Goal: Task Accomplishment & Management: Complete application form

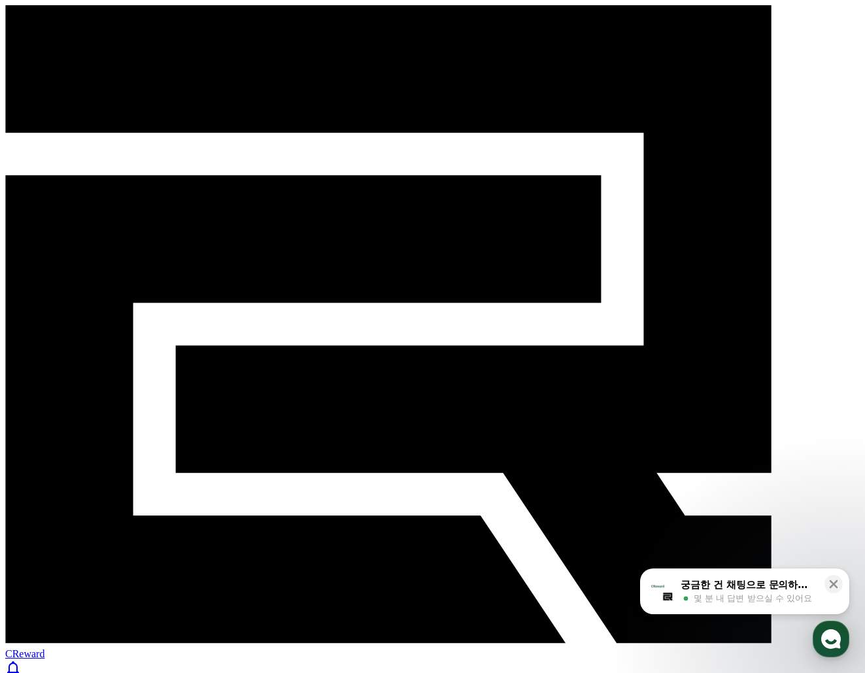
select select "**********"
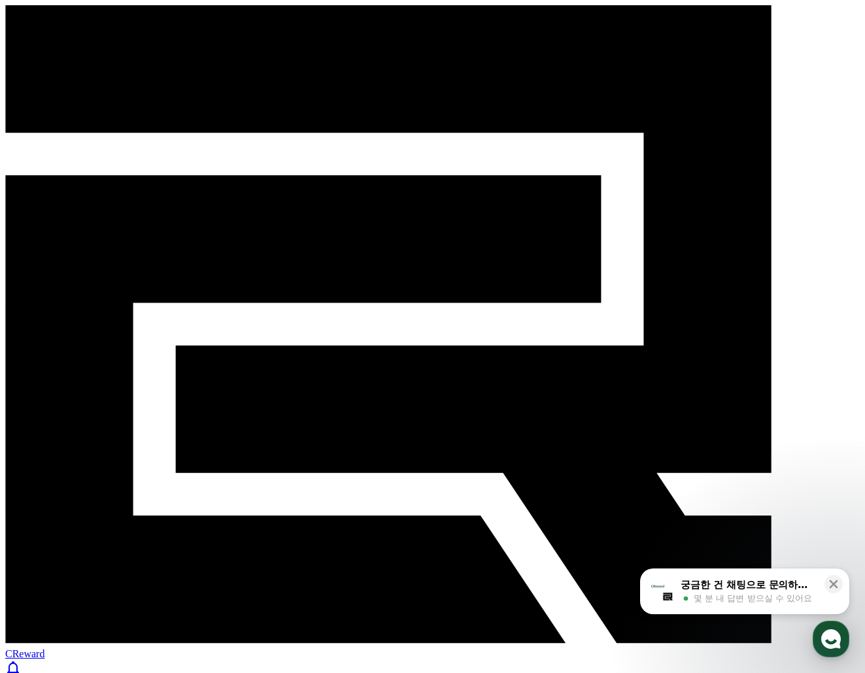
drag, startPoint x: 212, startPoint y: 211, endPoint x: 228, endPoint y: 211, distance: 16.3
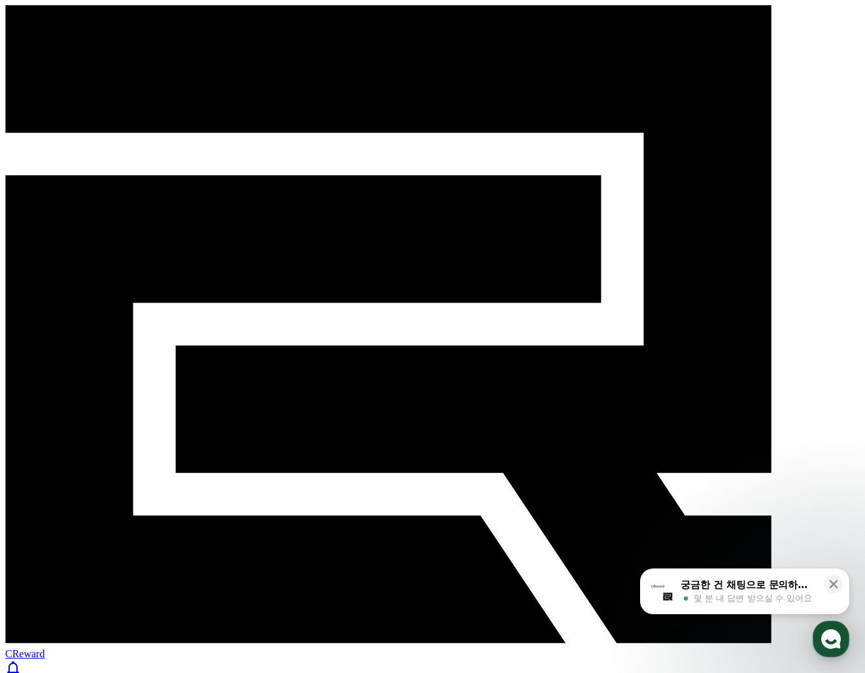
drag, startPoint x: 75, startPoint y: 200, endPoint x: 197, endPoint y: 224, distance: 125.3
drag, startPoint x: 105, startPoint y: 209, endPoint x: 205, endPoint y: 216, distance: 100.9
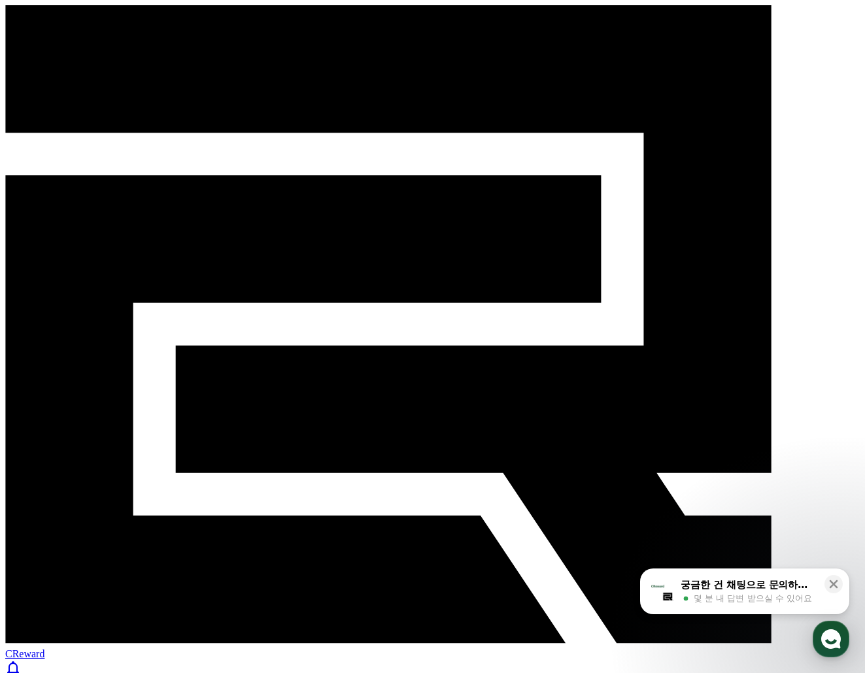
drag, startPoint x: 198, startPoint y: 205, endPoint x: 260, endPoint y: 215, distance: 62.9
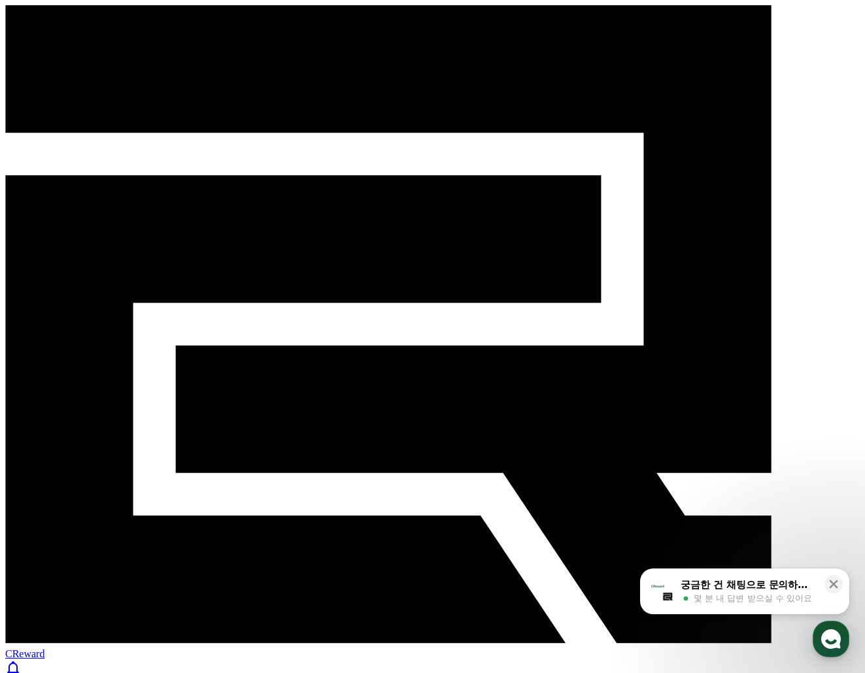
paste input "**********"
type input "**********"
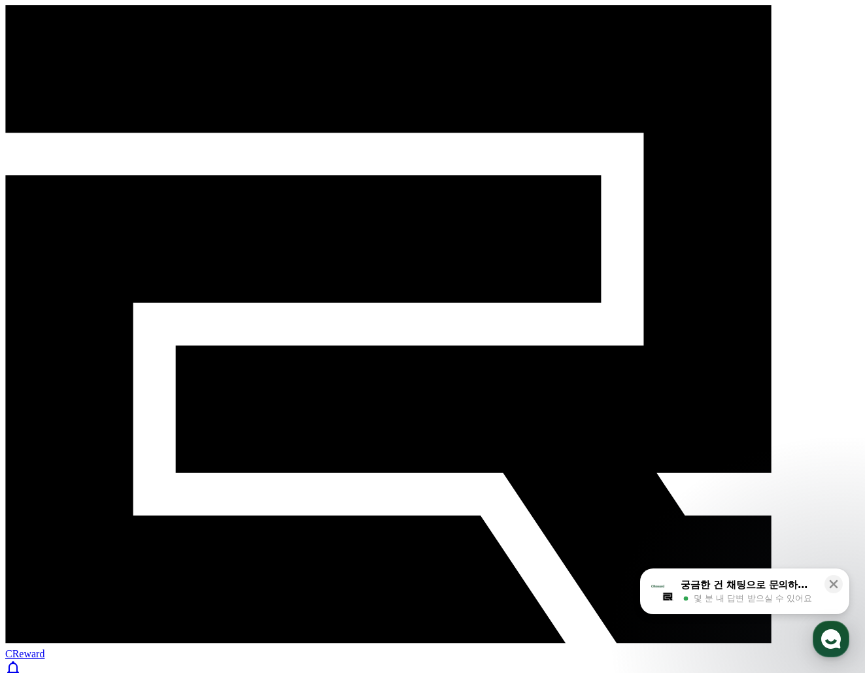
drag, startPoint x: 373, startPoint y: 175, endPoint x: 202, endPoint y: 179, distance: 170.7
drag, startPoint x: 390, startPoint y: 171, endPoint x: 246, endPoint y: 181, distance: 144.2
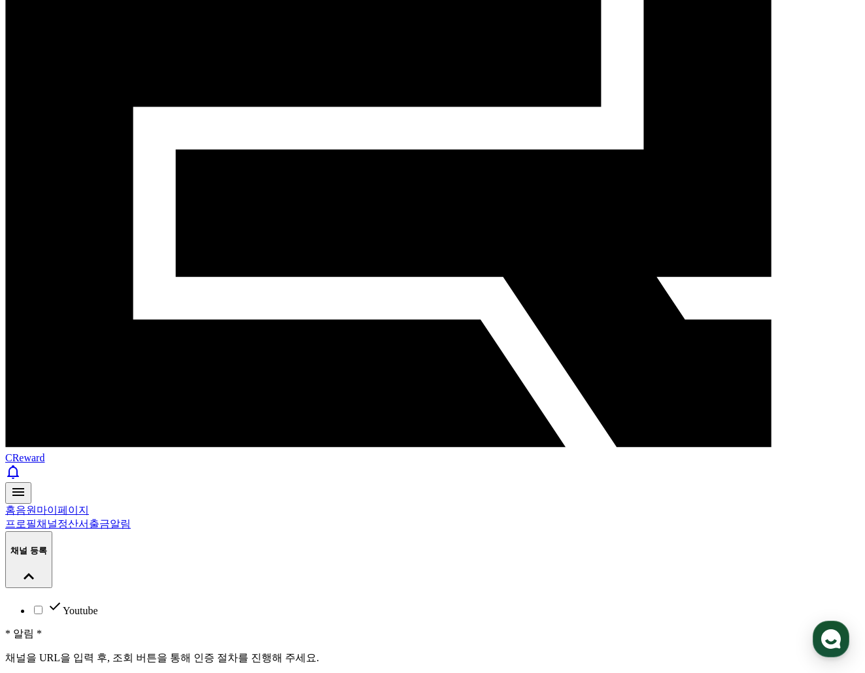
drag, startPoint x: 301, startPoint y: 562, endPoint x: 456, endPoint y: 557, distance: 154.4
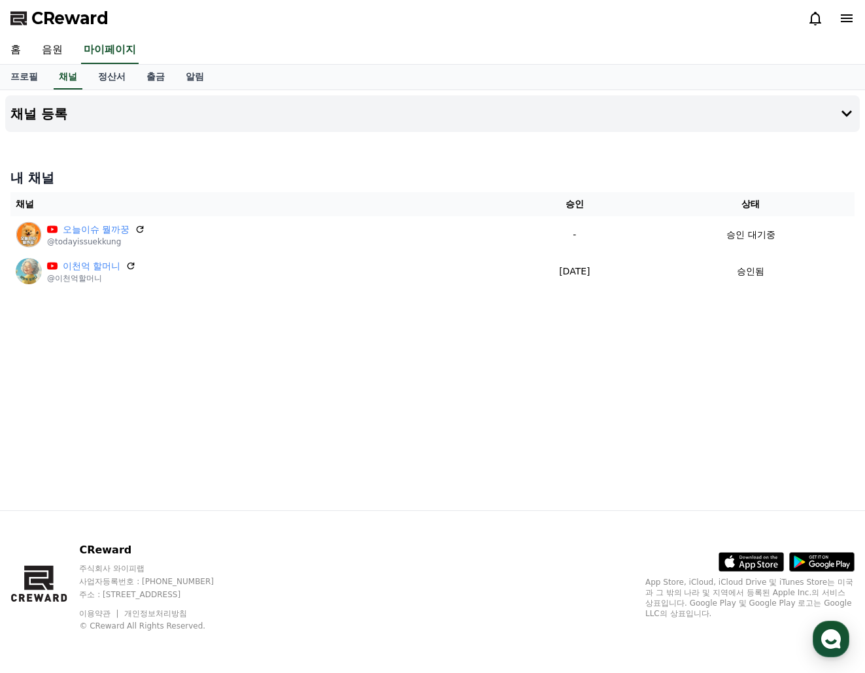
click at [340, 318] on div "채널 등록 내 채널 채널 승인 상태 오늘이슈 뭘까꿍 @todayissuekkung - 승인 대기중 이천억 할머니 @이천억할머니 2025-08-…" at bounding box center [432, 300] width 865 height 420
click at [414, 373] on div "채널 등록 내 채널 채널 승인 상태 오늘이슈 뭘까꿍 @todayissuekkung - 승인 대기중 이천억 할머니 @이천억할머니 2025-08-…" at bounding box center [432, 300] width 865 height 420
click at [111, 78] on link "정산서" at bounding box center [112, 77] width 48 height 25
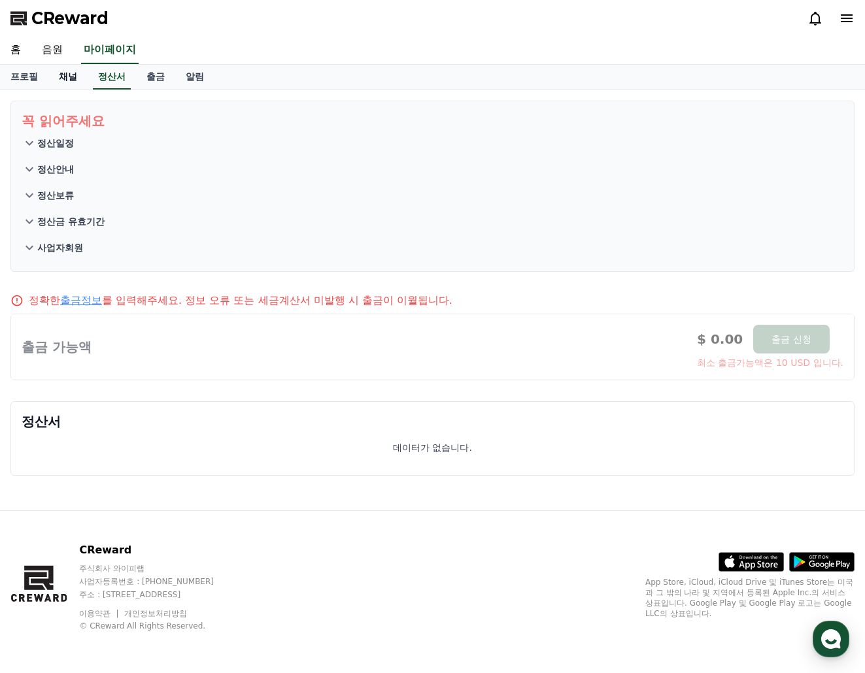
click at [68, 78] on link "채널" at bounding box center [67, 77] width 39 height 25
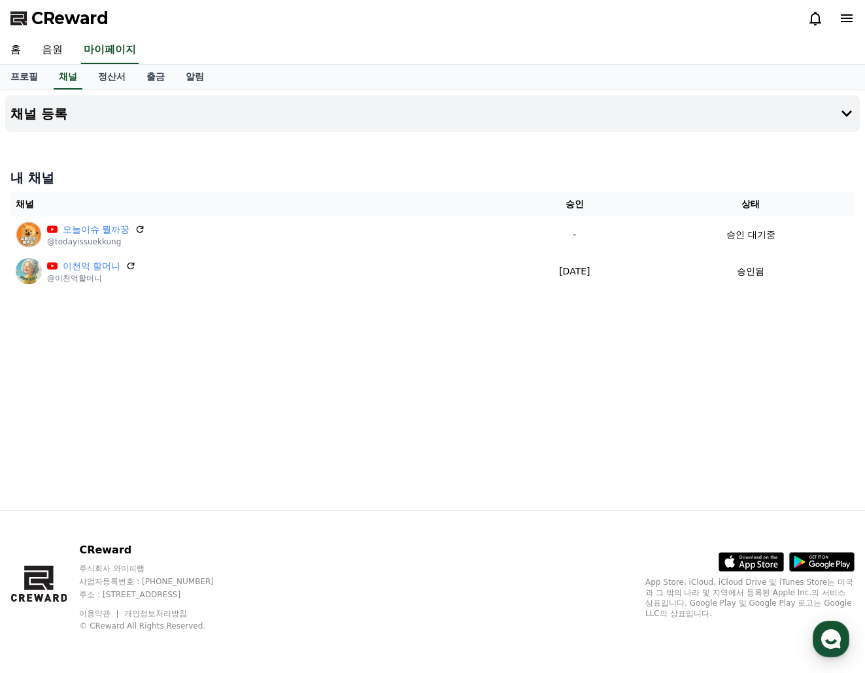
click at [75, 17] on span "CReward" at bounding box center [69, 18] width 77 height 21
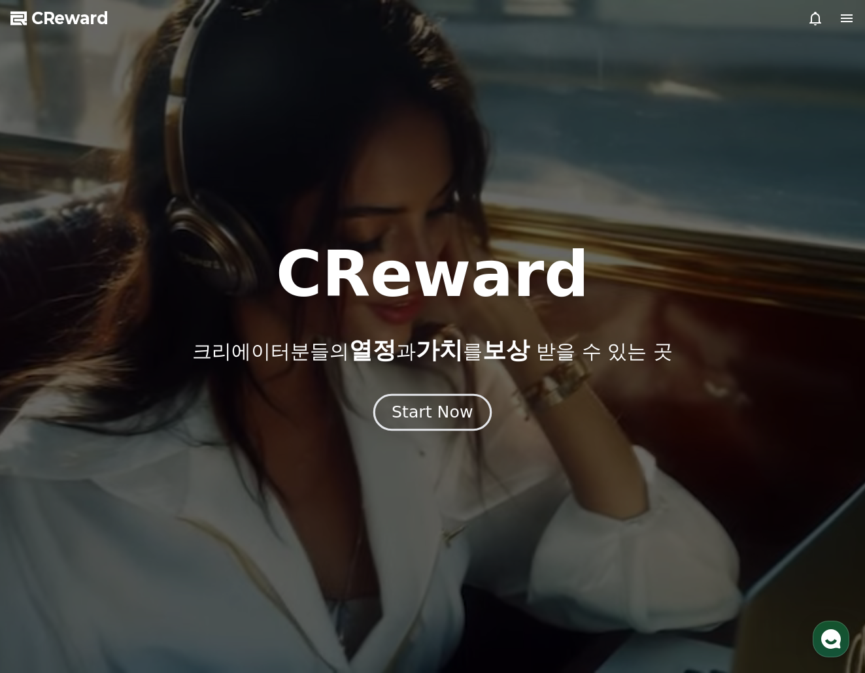
click at [408, 421] on div "Start Now" at bounding box center [432, 412] width 81 height 22
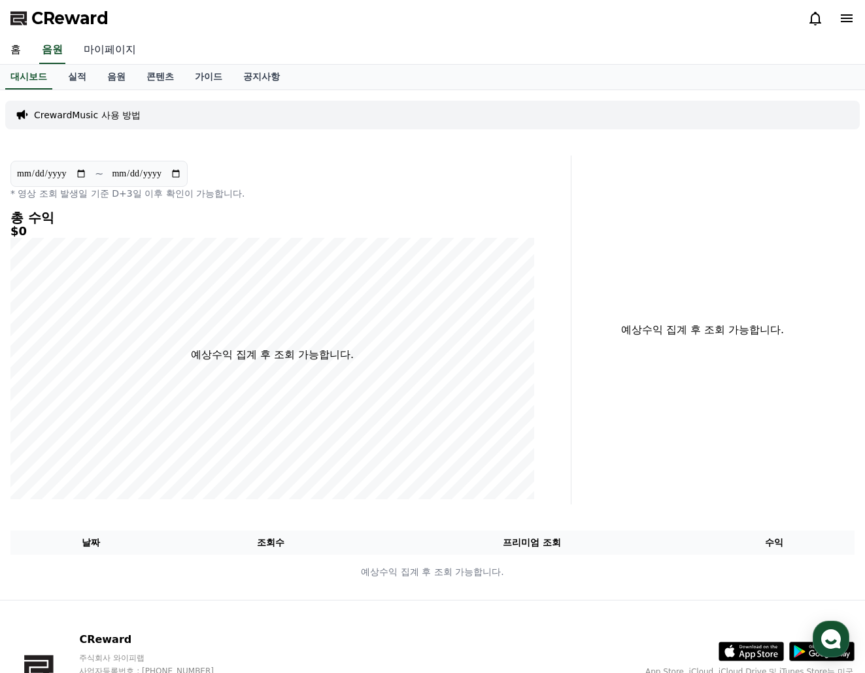
click at [111, 54] on link "마이페이지" at bounding box center [109, 50] width 73 height 27
select select "**********"
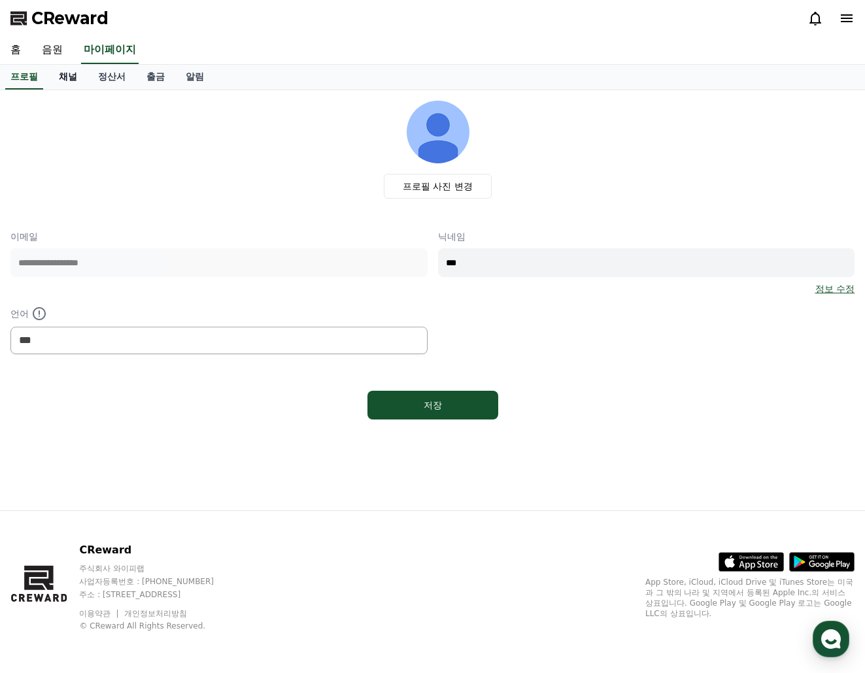
click at [55, 71] on link "채널" at bounding box center [67, 77] width 39 height 25
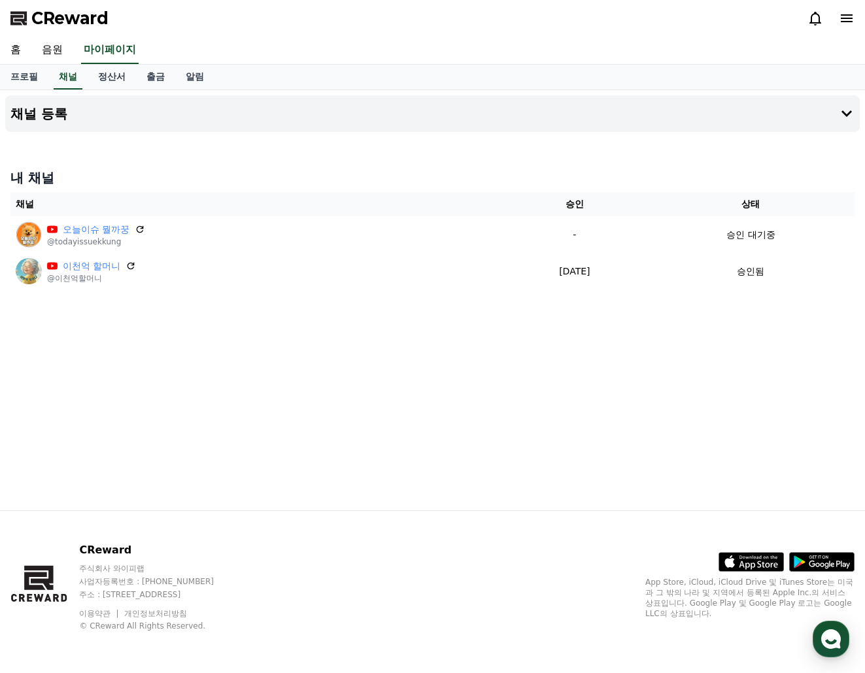
click at [81, 16] on span "CReward" at bounding box center [69, 18] width 77 height 21
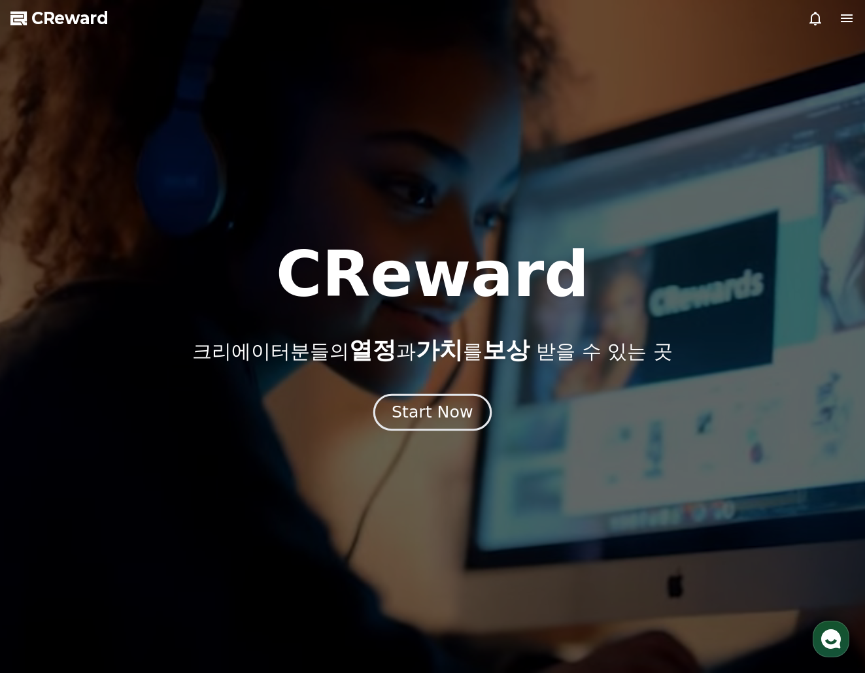
click at [446, 413] on div "Start Now" at bounding box center [432, 412] width 81 height 22
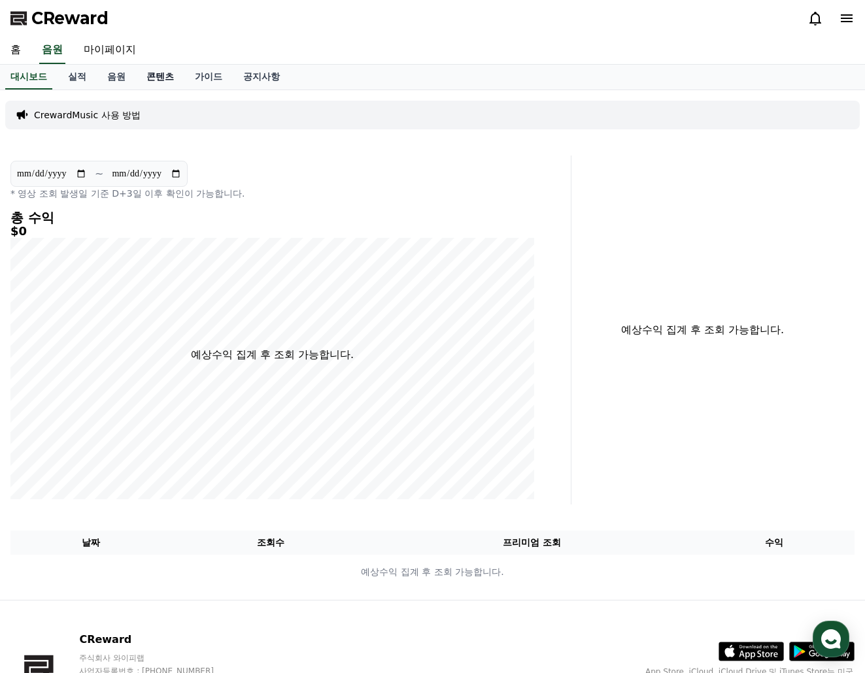
click at [159, 79] on link "콘텐츠" at bounding box center [160, 77] width 48 height 25
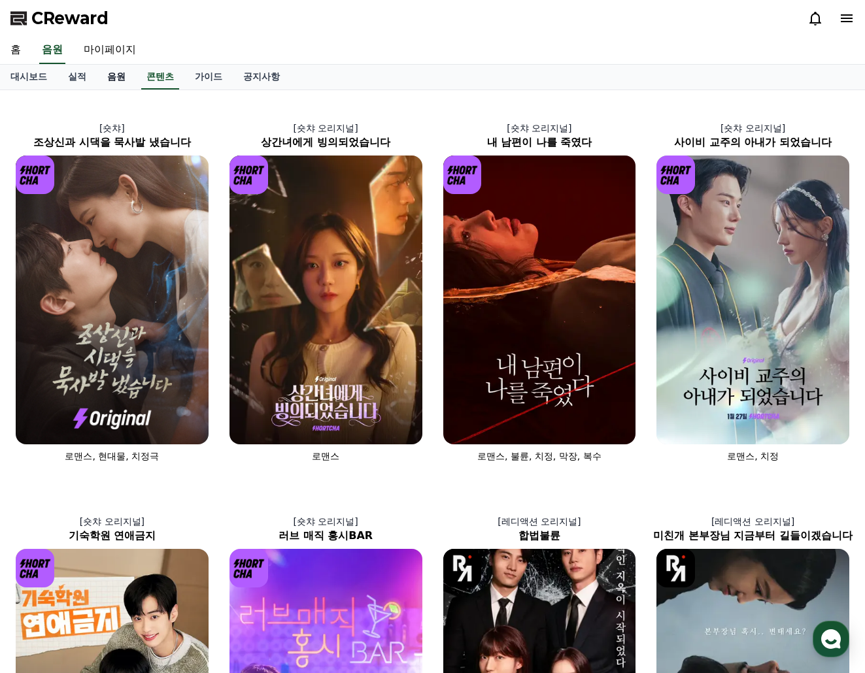
click at [117, 76] on link "음원" at bounding box center [116, 77] width 39 height 25
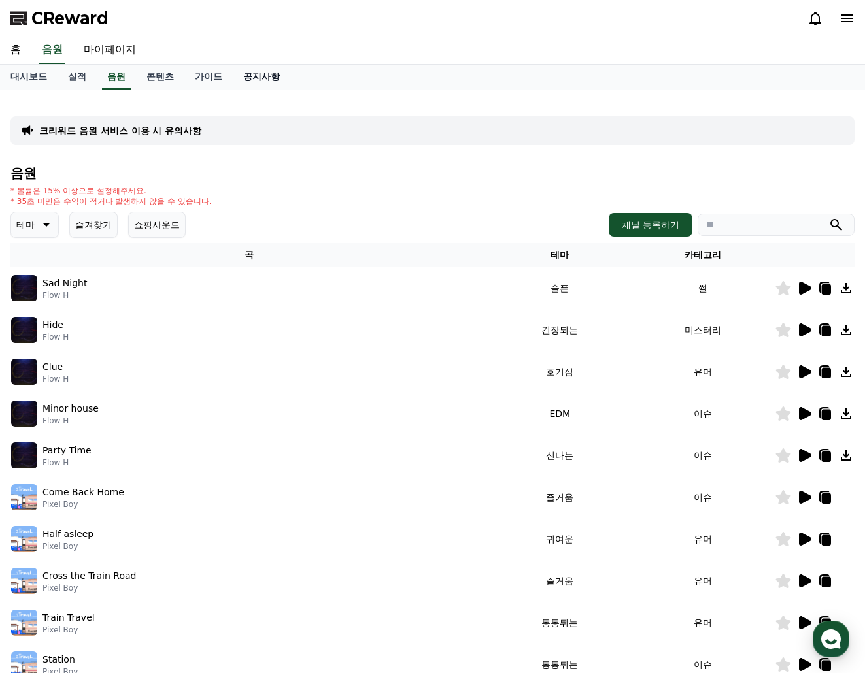
click at [265, 76] on link "공지사항" at bounding box center [262, 77] width 58 height 25
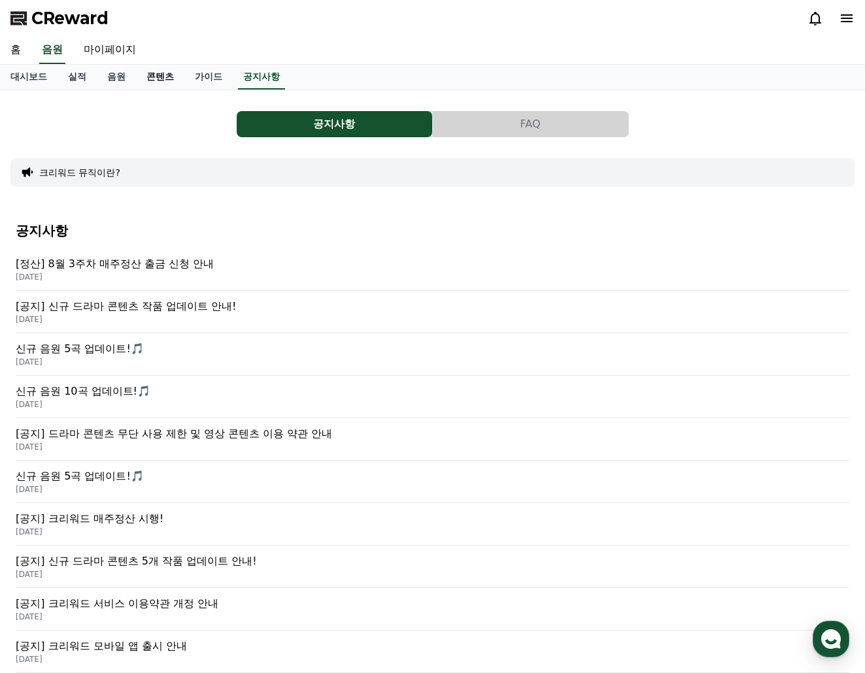
click at [164, 73] on link "콘텐츠" at bounding box center [160, 77] width 48 height 25
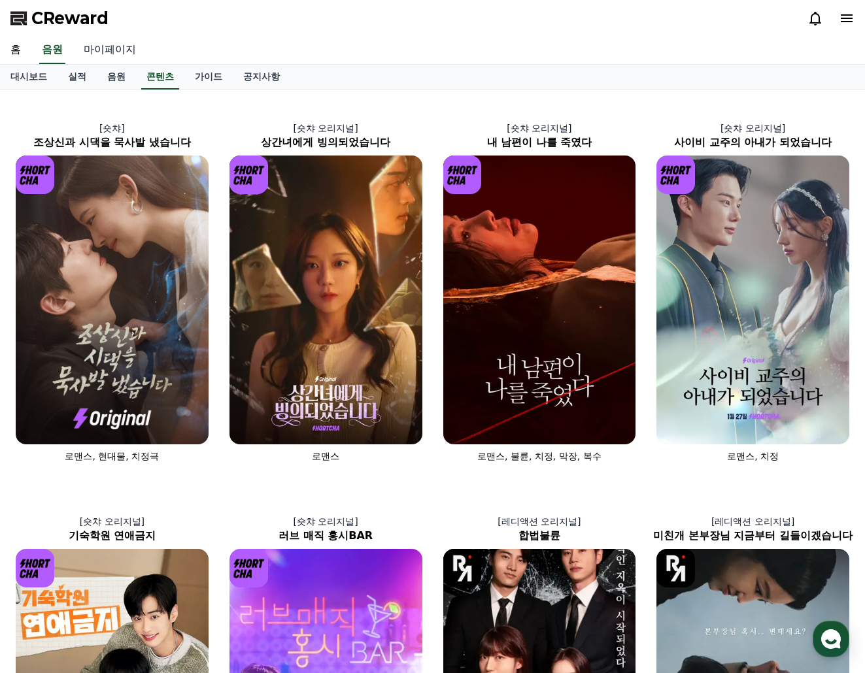
click at [103, 46] on link "마이페이지" at bounding box center [109, 50] width 73 height 27
select select "**********"
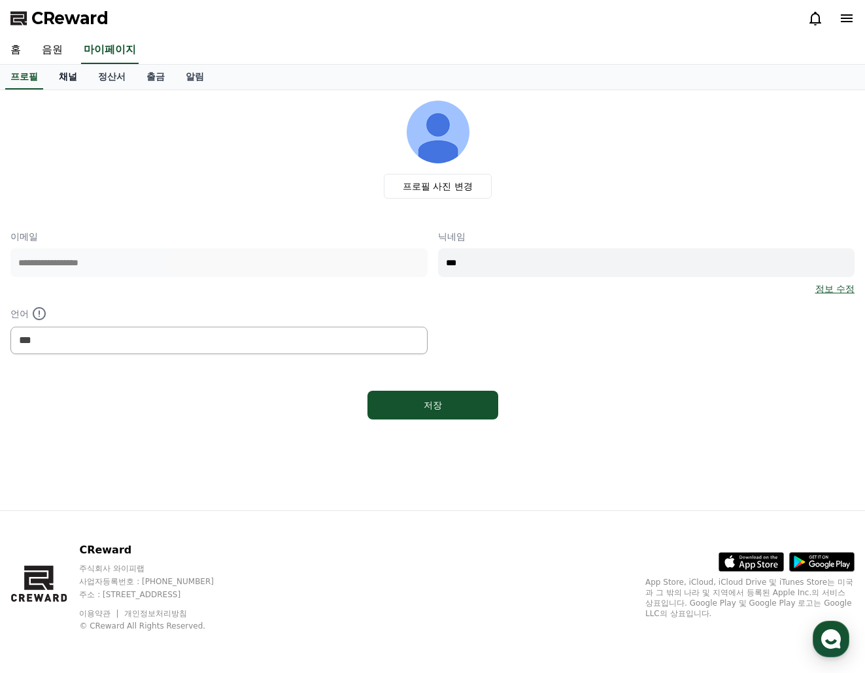
click at [63, 68] on link "채널" at bounding box center [67, 77] width 39 height 25
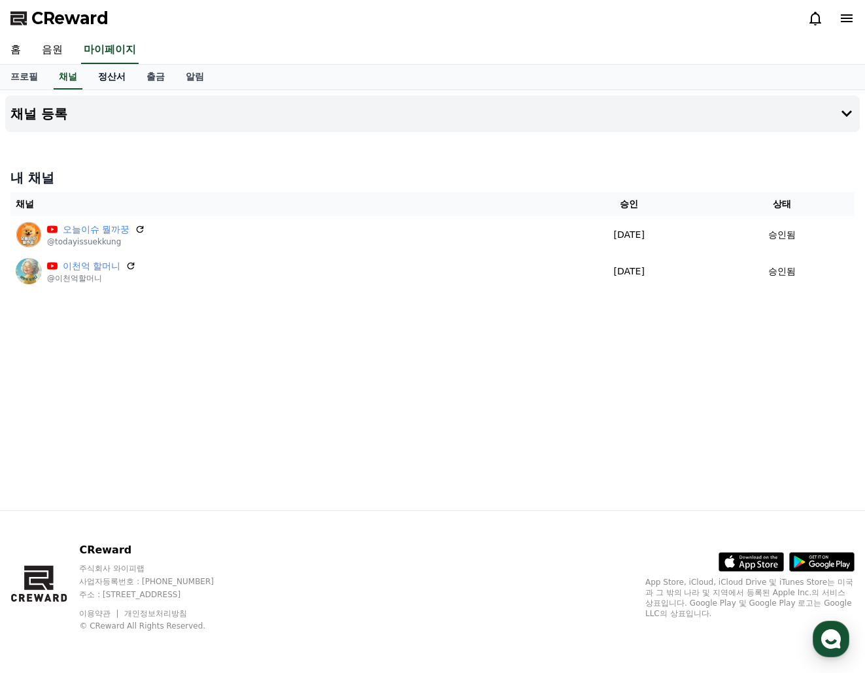
click at [111, 73] on link "정산서" at bounding box center [112, 77] width 48 height 25
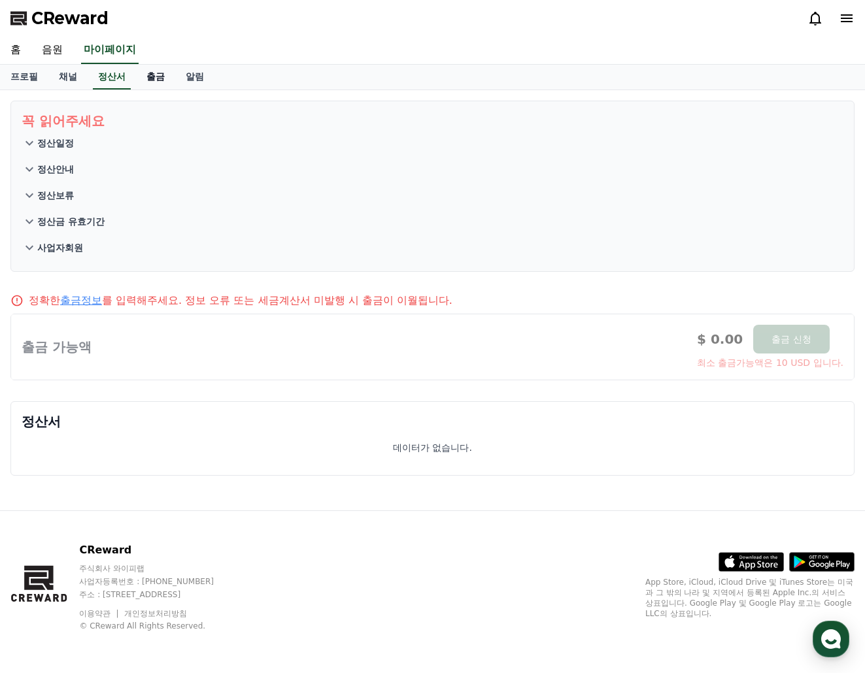
click at [161, 80] on link "출금" at bounding box center [155, 77] width 39 height 25
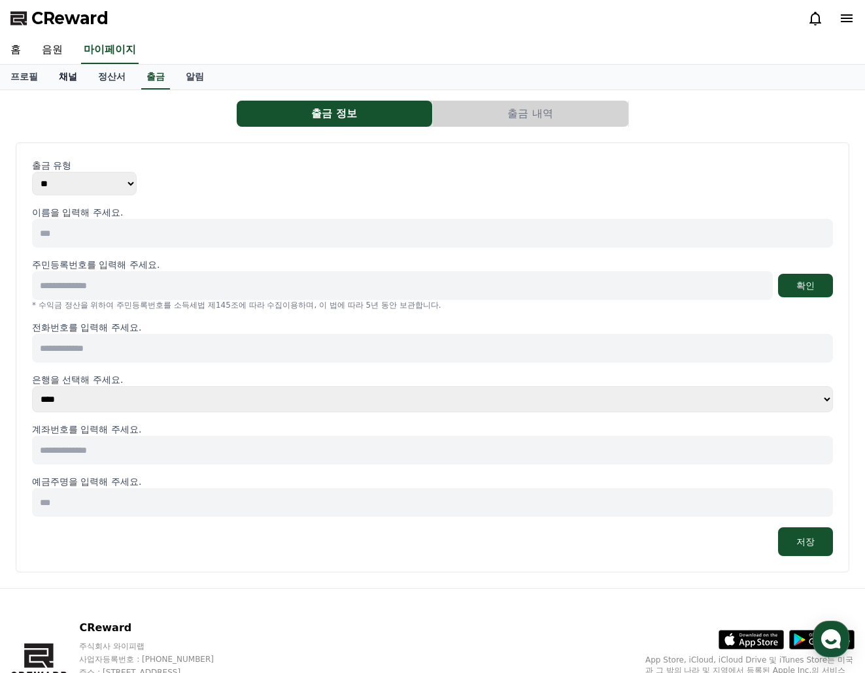
click at [63, 78] on link "채널" at bounding box center [67, 77] width 39 height 25
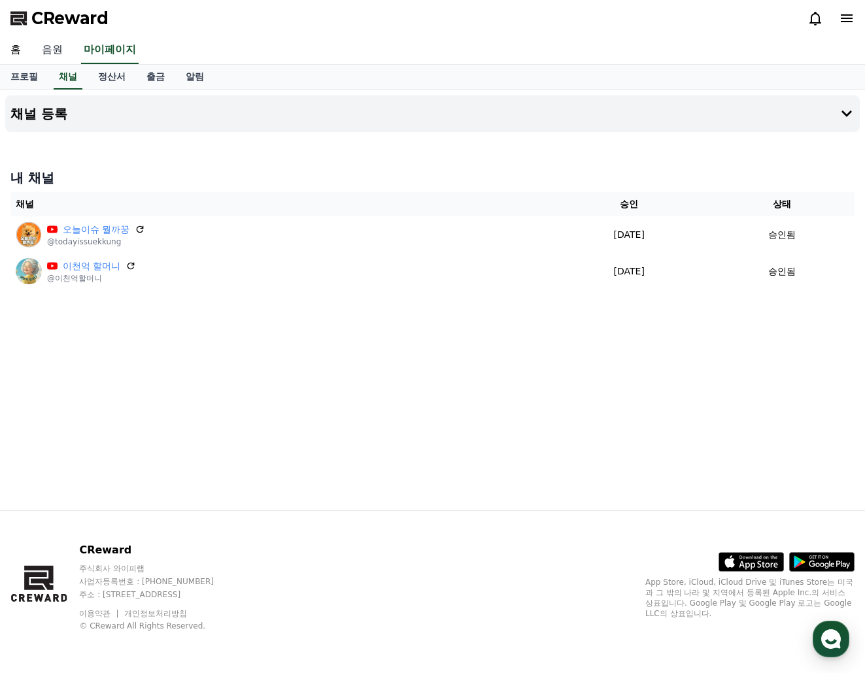
click at [60, 54] on link "음원" at bounding box center [52, 50] width 42 height 27
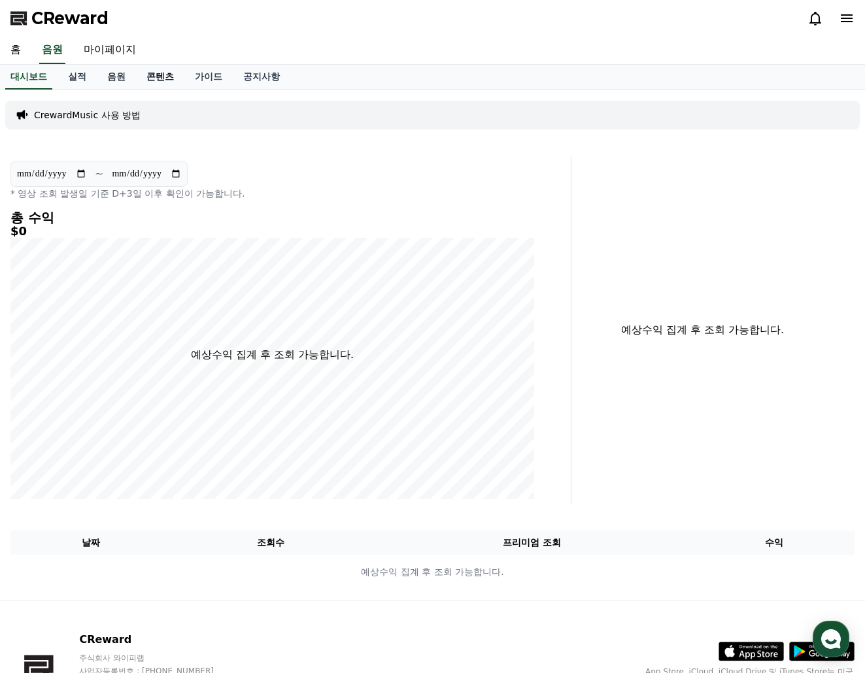
click at [154, 78] on link "콘텐츠" at bounding box center [160, 77] width 48 height 25
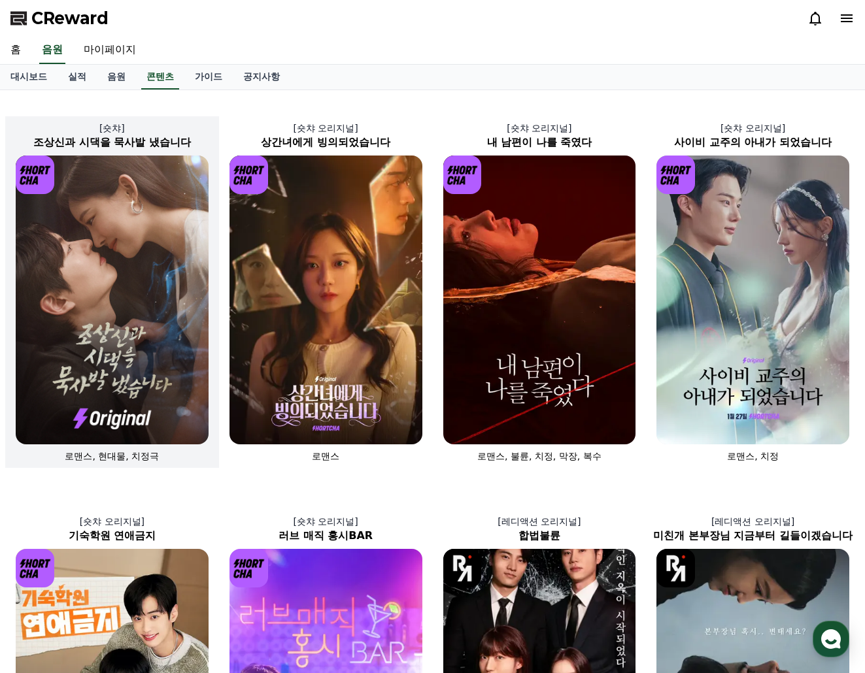
click at [130, 310] on img at bounding box center [112, 300] width 193 height 289
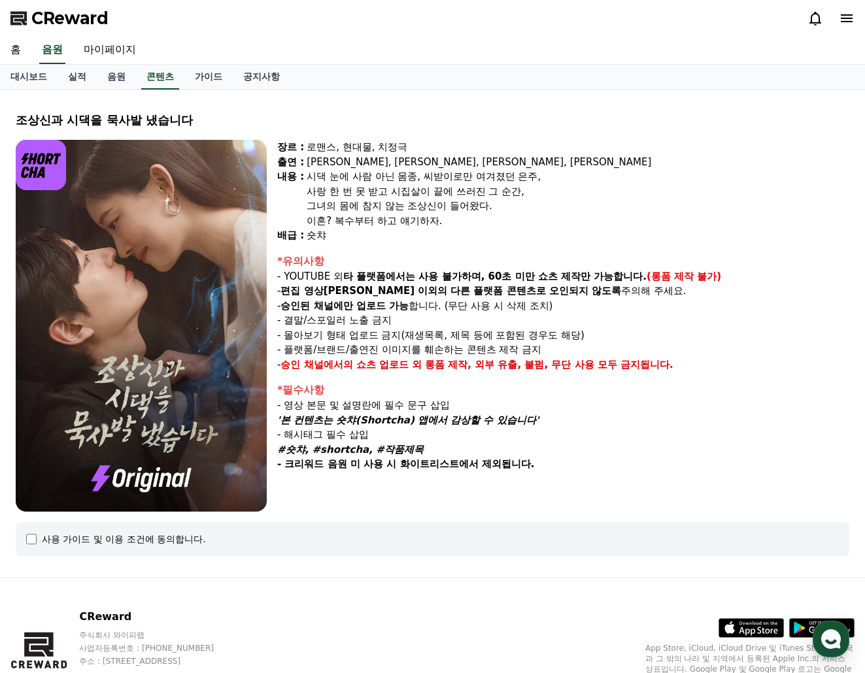
select select
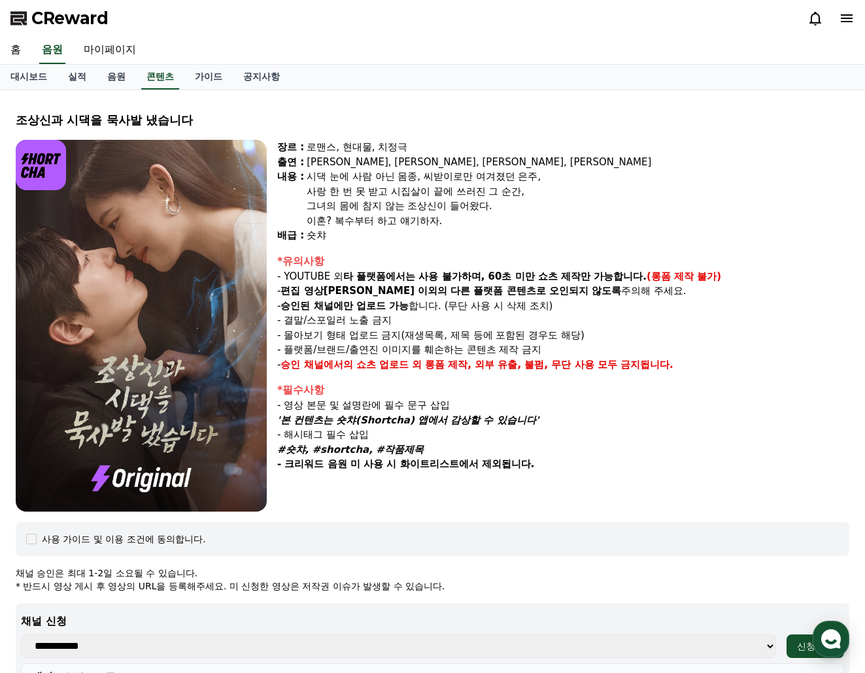
scroll to position [355, 0]
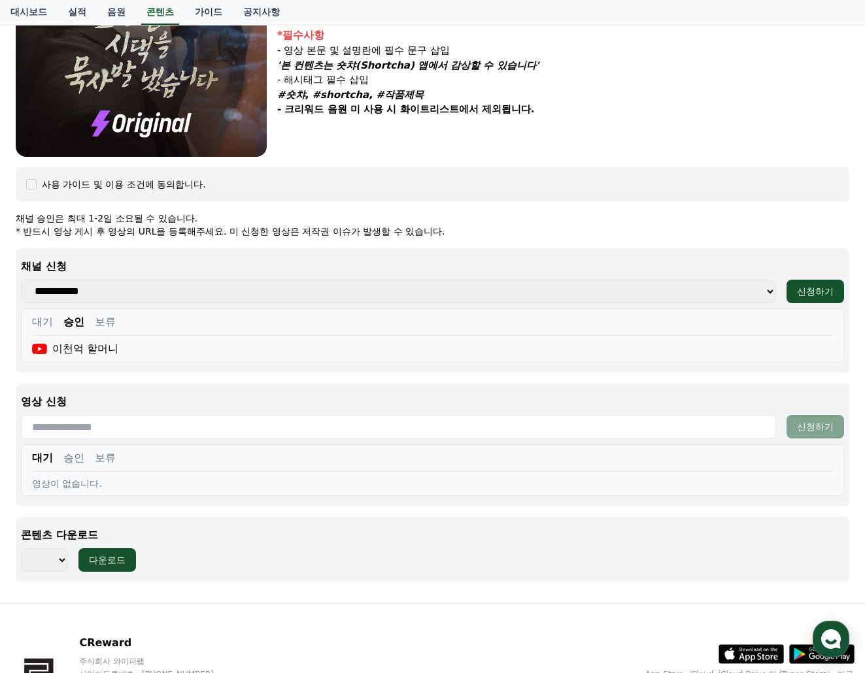
click at [100, 294] on select "**********" at bounding box center [398, 292] width 755 height 24
select select "**********"
click at [21, 280] on select "**********" at bounding box center [398, 292] width 755 height 24
click at [817, 292] on div "신청하기" at bounding box center [815, 291] width 37 height 13
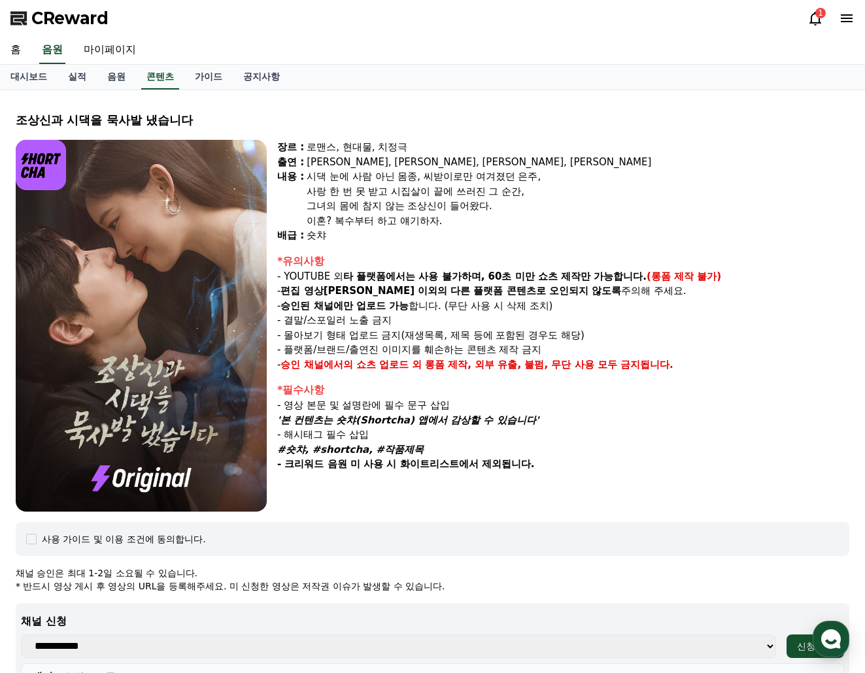
select select
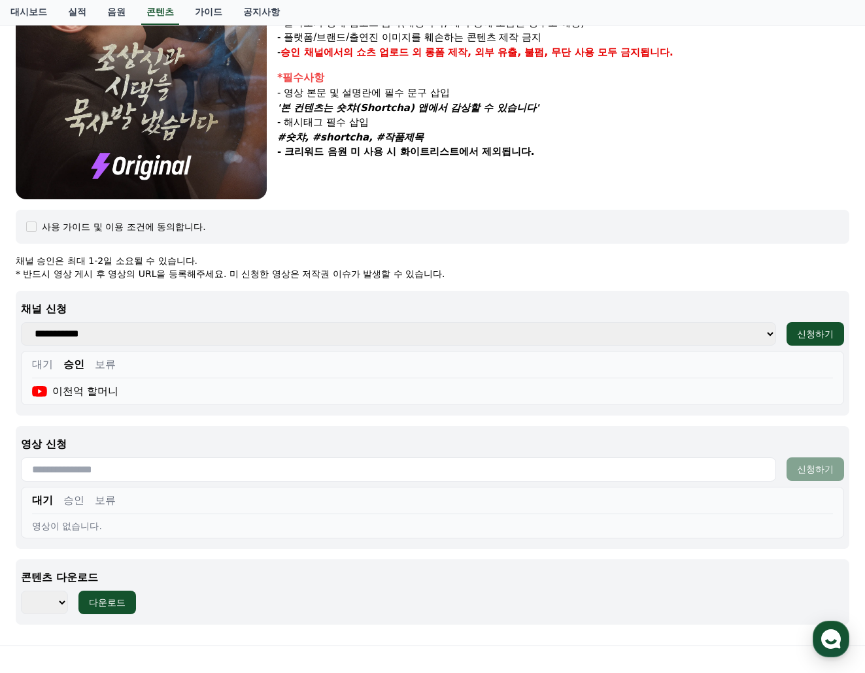
scroll to position [448, 0]
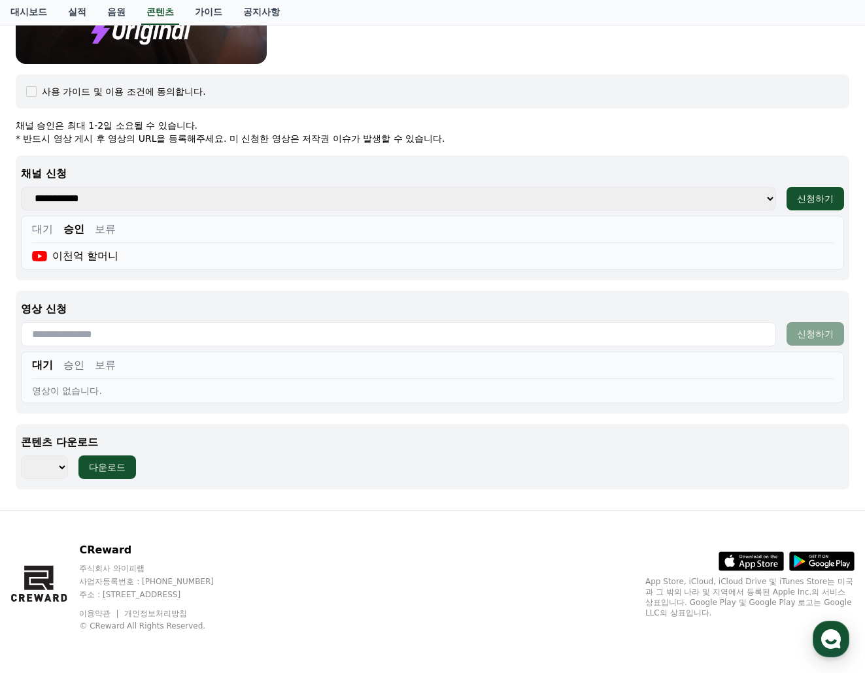
click at [42, 227] on button "대기" at bounding box center [42, 230] width 21 height 16
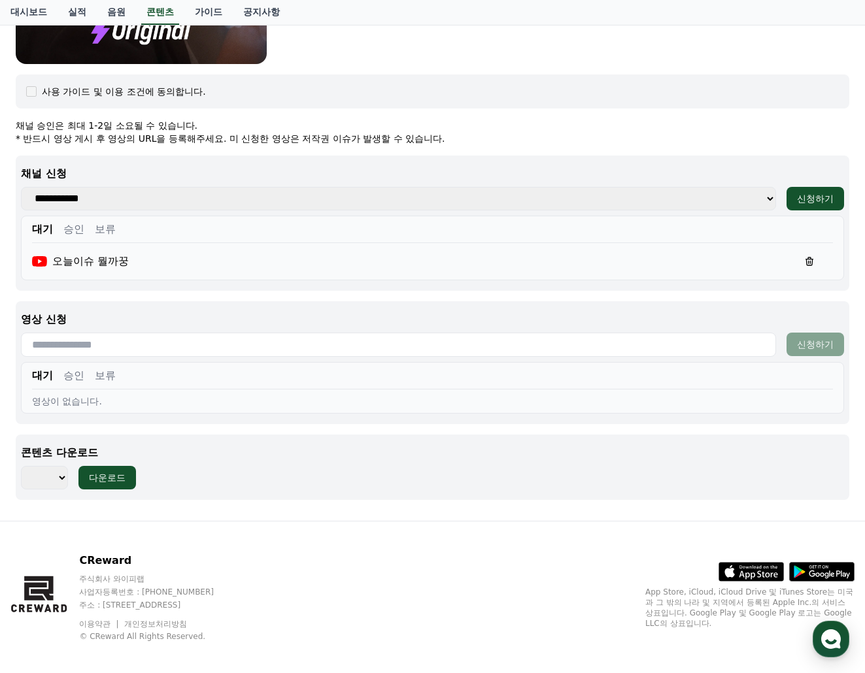
click at [71, 228] on button "승인" at bounding box center [73, 230] width 21 height 16
